Goal: Task Accomplishment & Management: Manage account settings

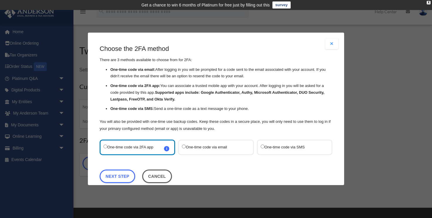
click at [273, 145] on label "One-time code via SMS" at bounding box center [291, 147] width 62 height 8
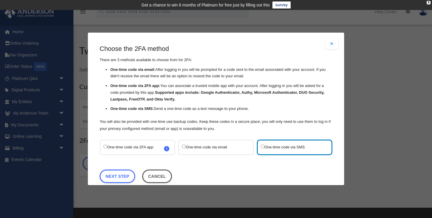
click at [142, 151] on div "One-time code via 2FA app i Refer to the guide on how to set up 2FA apps for mo…" at bounding box center [137, 147] width 75 height 16
click at [133, 151] on div "One-time code via 2FA app i Refer to the guide on how to set up 2FA apps for mo…" at bounding box center [137, 147] width 75 height 16
click at [131, 149] on label "One-time code via 2FA app i Refer to the guide on how to set up 2FA apps for mo…" at bounding box center [134, 147] width 62 height 8
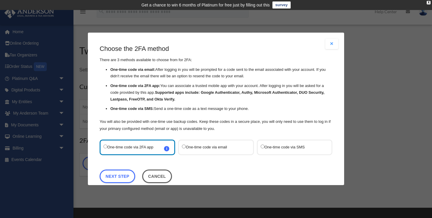
click at [266, 146] on label "One-time code via SMS" at bounding box center [291, 147] width 62 height 8
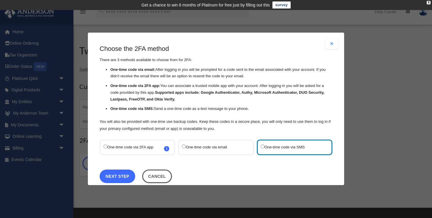
click at [117, 175] on link "Next Step" at bounding box center [118, 176] width 36 height 14
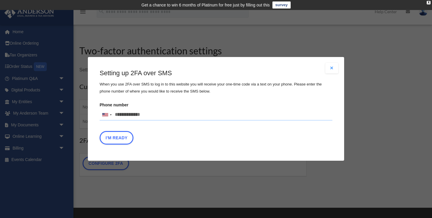
click at [125, 110] on input "Phone number United States +1 United Kingdom +44 Afghanistan (‫افغانستان‬‎) +93…" at bounding box center [216, 115] width 233 height 12
type input "**********"
click at [110, 139] on button "I'm Ready" at bounding box center [117, 138] width 34 height 14
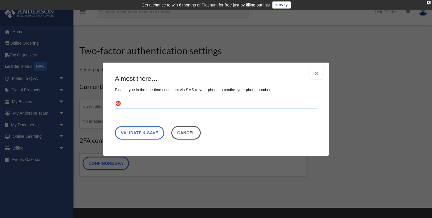
click at [124, 104] on input "text" at bounding box center [216, 103] width 202 height 9
type input "******"
click at [139, 130] on link "Validate & Save" at bounding box center [139, 133] width 49 height 14
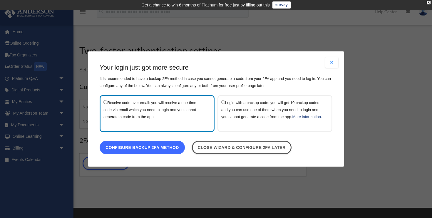
click at [150, 151] on link "Configure backup 2FA method" at bounding box center [142, 148] width 85 height 14
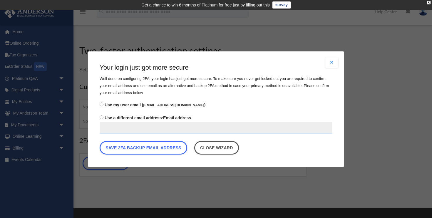
click at [134, 128] on input "Use a different email address: Email address" at bounding box center [216, 128] width 233 height 12
click at [121, 106] on span "Use my user email ( danielmsimon21@gmail.com )" at bounding box center [155, 104] width 101 height 5
click at [219, 144] on link "Close wizard" at bounding box center [216, 148] width 45 height 14
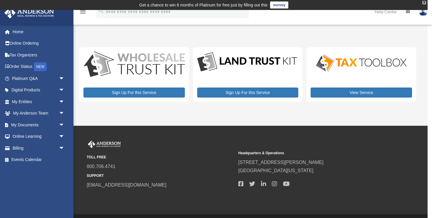
click at [422, 3] on div "X" at bounding box center [424, 3] width 4 height 4
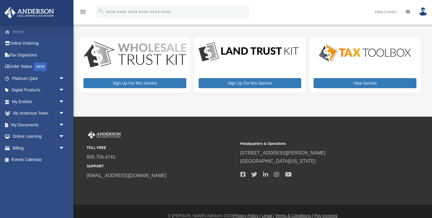
click at [23, 29] on link "Home" at bounding box center [38, 32] width 69 height 12
click at [61, 100] on span "arrow_drop_down" at bounding box center [65, 102] width 12 height 12
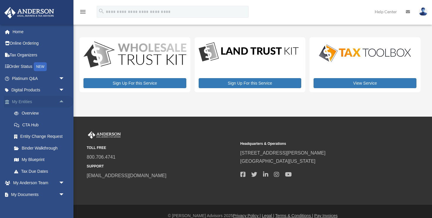
click at [61, 100] on span "arrow_drop_up" at bounding box center [65, 102] width 12 height 12
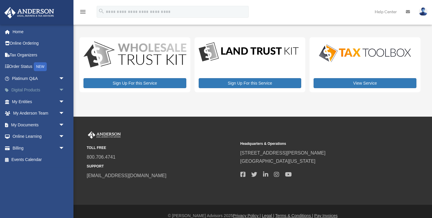
click at [61, 88] on span "arrow_drop_down" at bounding box center [65, 90] width 12 height 12
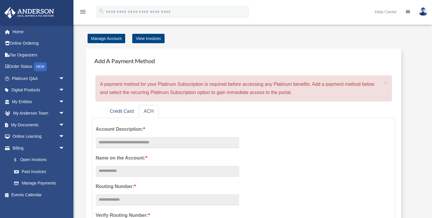
click at [61, 88] on span "arrow_drop_down" at bounding box center [65, 90] width 12 height 12
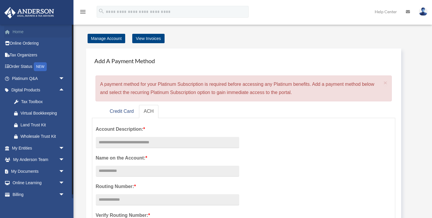
click at [17, 36] on link "Home" at bounding box center [38, 32] width 69 height 12
click at [17, 33] on link "Home" at bounding box center [38, 32] width 69 height 12
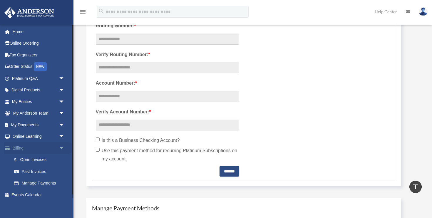
scroll to position [41, 0]
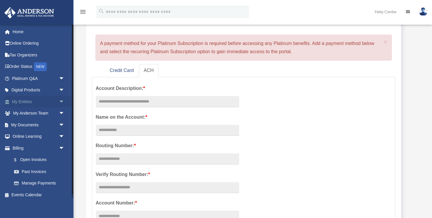
click at [20, 102] on link "My Entities arrow_drop_down" at bounding box center [38, 102] width 69 height 12
click at [63, 99] on span "arrow_drop_down" at bounding box center [65, 102] width 12 height 12
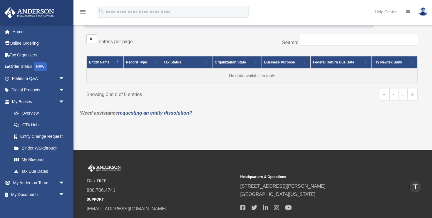
scroll to position [38, 0]
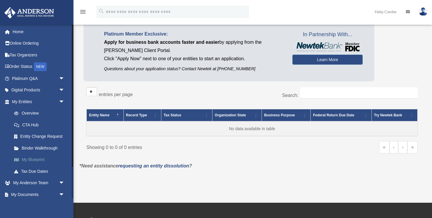
click at [32, 160] on link "My Blueprint" at bounding box center [40, 160] width 65 height 12
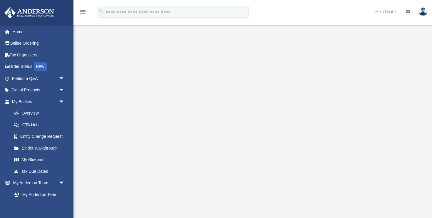
scroll to position [25, 0]
click at [17, 33] on link "Home" at bounding box center [38, 32] width 69 height 12
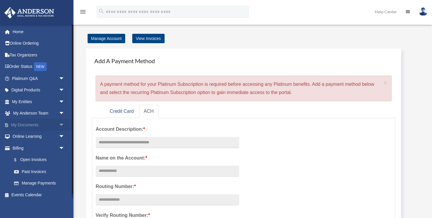
click at [68, 125] on span "arrow_drop_down" at bounding box center [65, 125] width 12 height 12
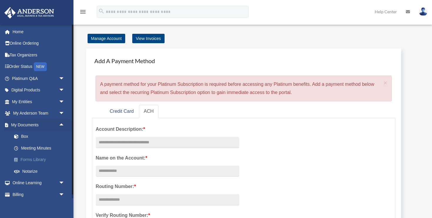
click at [32, 159] on link "Forms Library" at bounding box center [40, 160] width 65 height 12
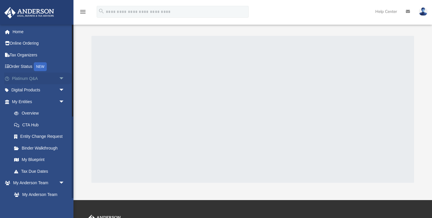
click at [59, 77] on span "arrow_drop_down" at bounding box center [65, 79] width 12 height 12
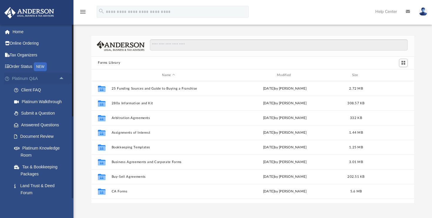
scroll to position [133, 322]
click at [61, 78] on span "arrow_drop_up" at bounding box center [65, 79] width 12 height 12
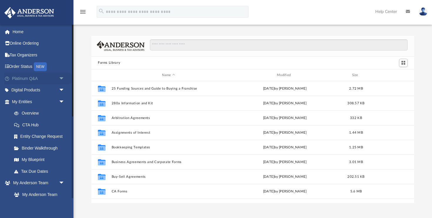
click at [61, 78] on span "arrow_drop_down" at bounding box center [65, 79] width 12 height 12
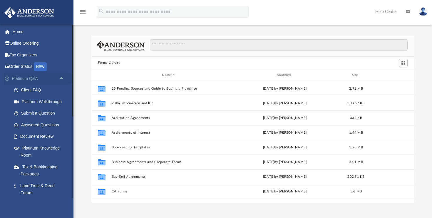
click at [61, 81] on span "arrow_drop_up" at bounding box center [65, 79] width 12 height 12
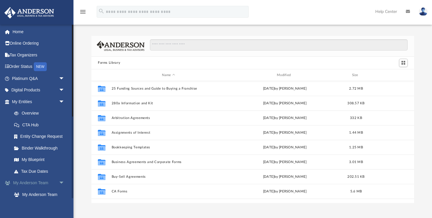
click at [62, 181] on span "arrow_drop_down" at bounding box center [65, 183] width 12 height 12
click at [61, 100] on span "arrow_drop_down" at bounding box center [65, 102] width 12 height 12
click at [59, 183] on span "arrow_drop_down" at bounding box center [65, 183] width 12 height 12
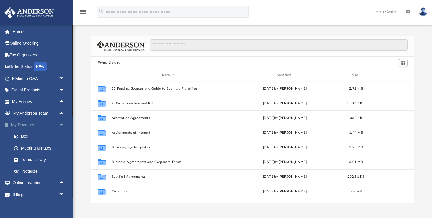
click at [61, 123] on span "arrow_drop_down" at bounding box center [65, 125] width 12 height 12
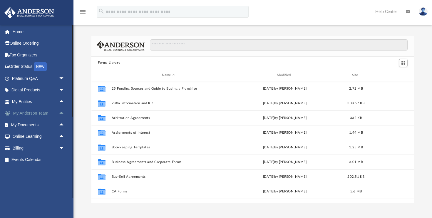
click at [61, 112] on span "arrow_drop_up" at bounding box center [65, 113] width 12 height 12
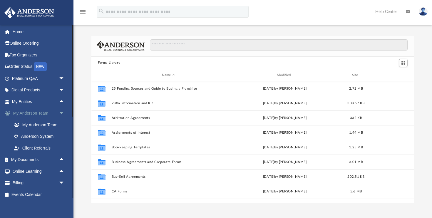
click at [61, 112] on span "arrow_drop_down" at bounding box center [65, 113] width 12 height 12
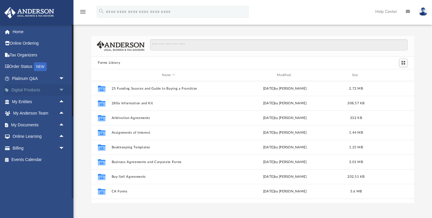
click at [61, 90] on span "arrow_drop_down" at bounding box center [65, 90] width 12 height 12
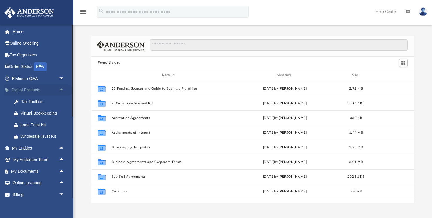
click at [61, 90] on span "arrow_drop_up" at bounding box center [65, 90] width 12 height 12
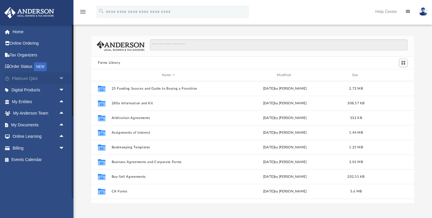
click at [60, 78] on span "arrow_drop_down" at bounding box center [65, 79] width 12 height 12
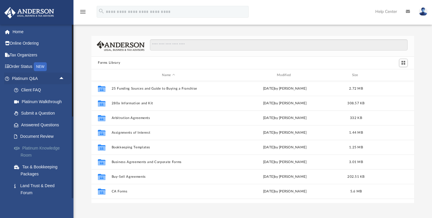
click at [36, 151] on link "Platinum Knowledge Room" at bounding box center [40, 151] width 65 height 19
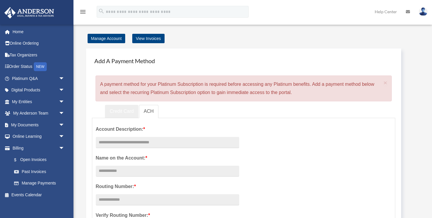
click at [117, 110] on link "Credit Card" at bounding box center [121, 111] width 33 height 13
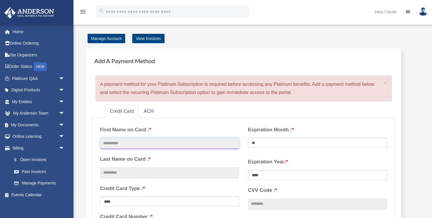
click at [120, 148] on input "text" at bounding box center [169, 143] width 139 height 11
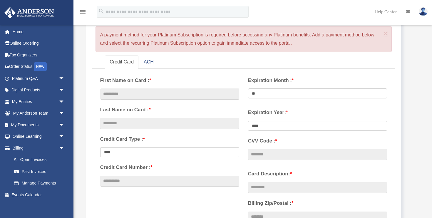
scroll to position [49, 0]
click at [385, 32] on span "×" at bounding box center [385, 33] width 4 height 7
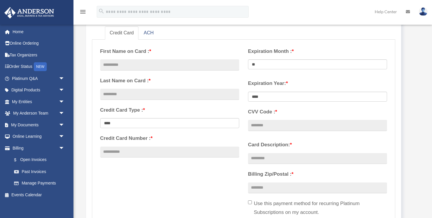
scroll to position [0, 0]
